Goal: Use online tool/utility: Utilize a website feature to perform a specific function

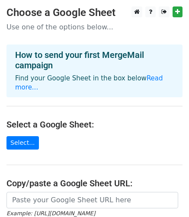
scroll to position [43, 0]
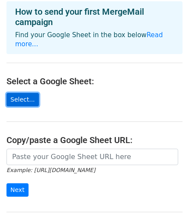
click at [19, 93] on link "Select..." at bounding box center [22, 99] width 32 height 13
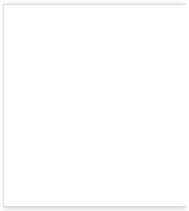
scroll to position [45, 0]
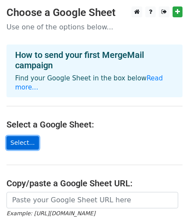
click at [29, 136] on link "Select..." at bounding box center [22, 142] width 32 height 13
click at [17, 136] on link "Select..." at bounding box center [22, 142] width 32 height 13
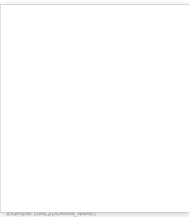
scroll to position [2, 0]
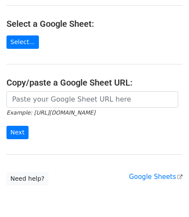
scroll to position [86, 0]
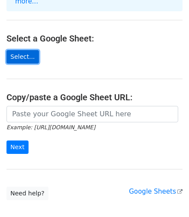
click at [16, 50] on link "Select..." at bounding box center [22, 56] width 32 height 13
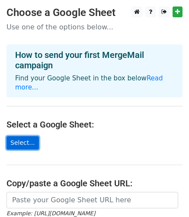
click at [18, 136] on link "Select..." at bounding box center [22, 142] width 32 height 13
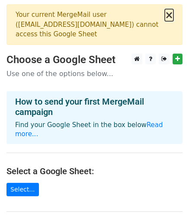
click at [170, 14] on button "×" at bounding box center [169, 15] width 9 height 10
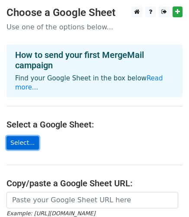
click at [21, 136] on link "Select..." at bounding box center [22, 142] width 32 height 13
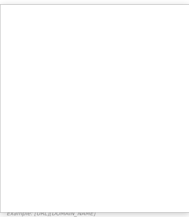
scroll to position [2, 0]
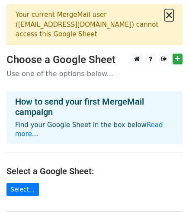
click at [169, 14] on button "×" at bounding box center [169, 15] width 9 height 10
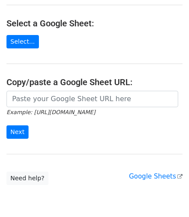
scroll to position [86, 0]
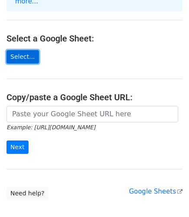
click at [17, 50] on link "Select..." at bounding box center [22, 56] width 32 height 13
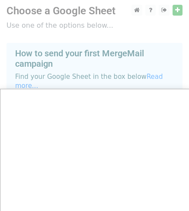
scroll to position [0, 0]
